Goal: Task Accomplishment & Management: Manage account settings

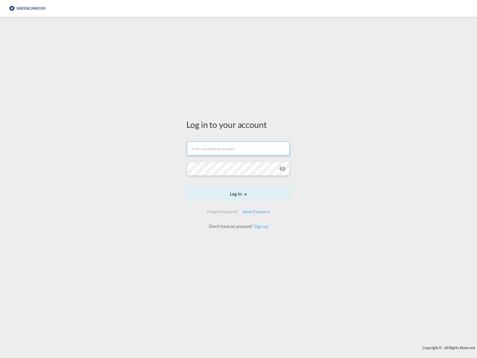
click at [228, 146] on input "text" at bounding box center [238, 149] width 103 height 14
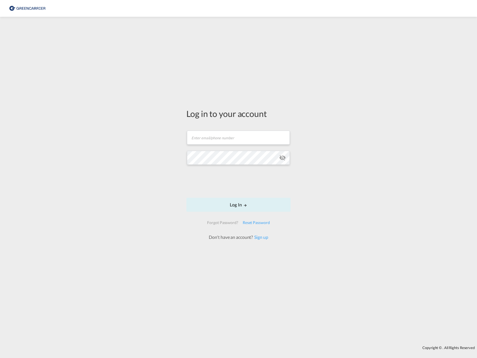
click at [275, 115] on div "Log in to your account" at bounding box center [238, 114] width 104 height 12
click at [331, 175] on div "Log in to your account Email field is required Password field is required Log I…" at bounding box center [238, 182] width 477 height 324
click at [240, 135] on input "text" at bounding box center [238, 135] width 103 height 14
click at [270, 90] on div "Log in to your account Email field is required Password field is required Log I…" at bounding box center [238, 174] width 113 height 309
click at [209, 141] on input "text" at bounding box center [238, 135] width 103 height 14
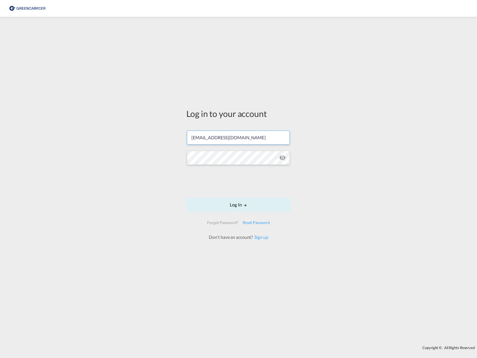
click at [246, 136] on input "[EMAIL_ADDRESS][DOMAIN_NAME]" at bounding box center [238, 138] width 103 height 14
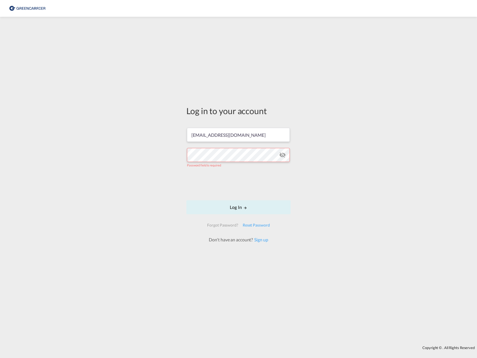
click at [402, 202] on div "Log in to your account [EMAIL_ADDRESS][DOMAIN_NAME] Password field is required …" at bounding box center [238, 182] width 477 height 324
click at [250, 139] on input "[EMAIL_ADDRESS][DOMAIN_NAME]" at bounding box center [238, 135] width 103 height 14
drag, startPoint x: 319, startPoint y: 107, endPoint x: 429, endPoint y: 206, distance: 147.7
click at [322, 108] on div "Log in to your account [EMAIL_ADDRESS][DOMAIN_NAME] Password field is required …" at bounding box center [238, 182] width 477 height 324
click at [216, 135] on input "[EMAIL_ADDRESS][DOMAIN_NAME]" at bounding box center [238, 135] width 103 height 14
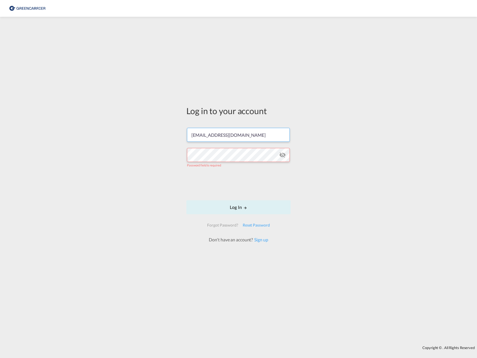
click at [246, 136] on input "[EMAIL_ADDRESS][DOMAIN_NAME]" at bounding box center [238, 135] width 103 height 14
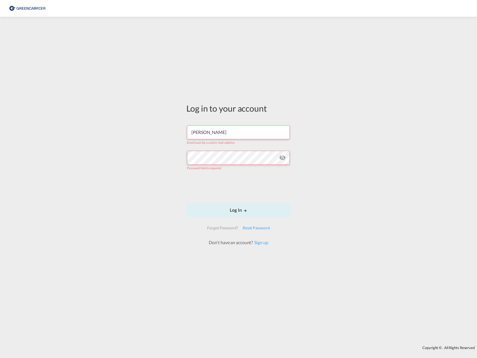
type input "j"
click at [156, 62] on div "Log in to your account Email field is required Password field is required Log I…" at bounding box center [238, 182] width 477 height 324
